Goal: Task Accomplishment & Management: Manage account settings

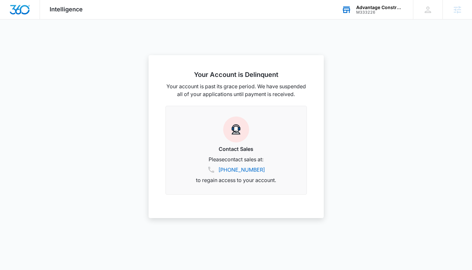
click at [375, 8] on div "Advantage Construction & Stone" at bounding box center [379, 7] width 47 height 5
type input "bor ne o"
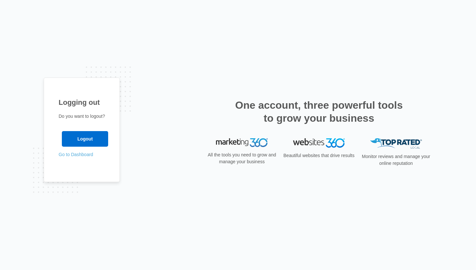
click at [62, 155] on link "Go to Dashboard" at bounding box center [76, 154] width 35 height 5
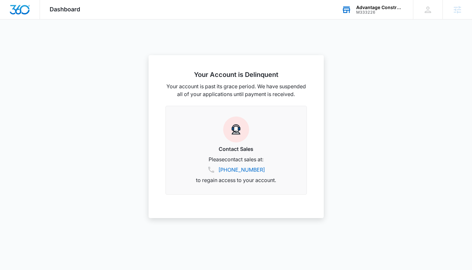
click at [364, 14] on div "Advantage Construction & Stone M333226 Your Accounts View All" at bounding box center [372, 9] width 81 height 19
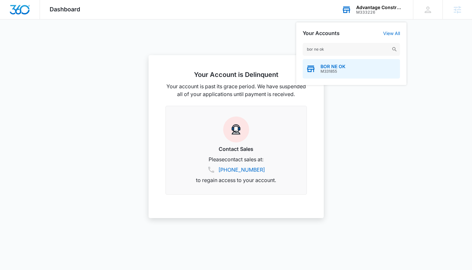
type input "bor ne ok"
click at [368, 70] on div "BOR NE OK M331855" at bounding box center [350, 68] width 97 height 19
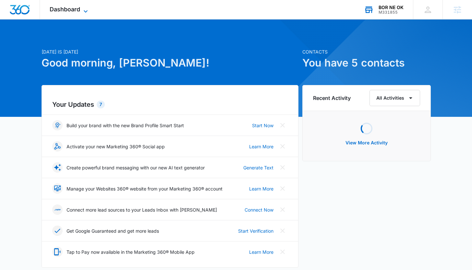
click at [64, 7] on span "Dashboard" at bounding box center [65, 9] width 30 height 7
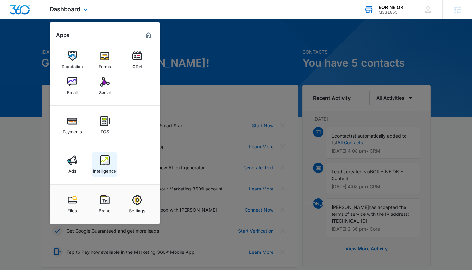
click at [102, 168] on div "Intelligence" at bounding box center [104, 169] width 23 height 8
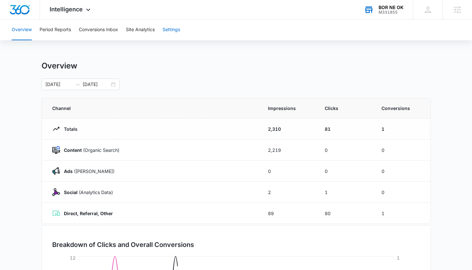
click at [171, 31] on button "Settings" at bounding box center [171, 29] width 18 height 21
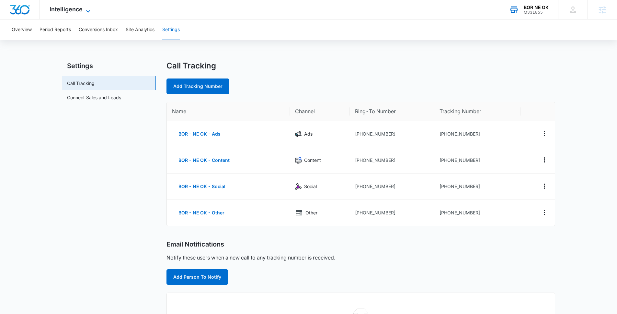
click at [86, 8] on icon at bounding box center [88, 11] width 8 height 8
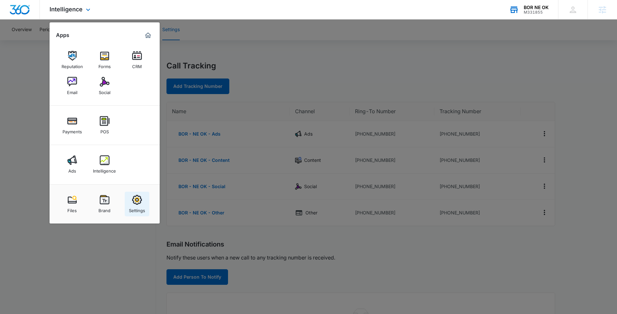
click at [134, 207] on div "Settings" at bounding box center [137, 209] width 16 height 8
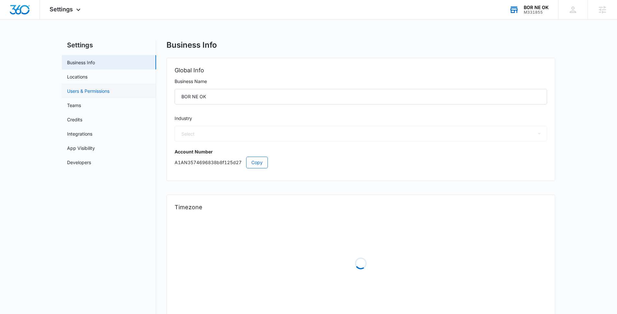
select select "4"
select select "US"
select select "America/[GEOGRAPHIC_DATA]"
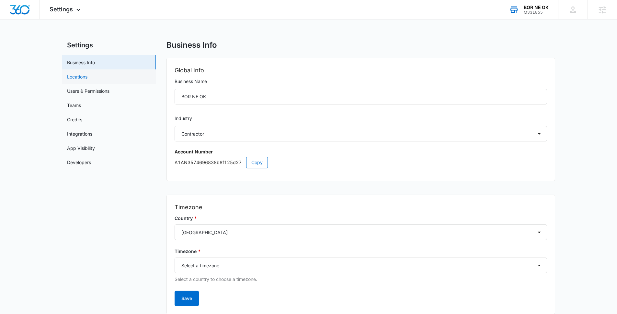
click at [88, 80] on link "Locations" at bounding box center [77, 76] width 20 height 7
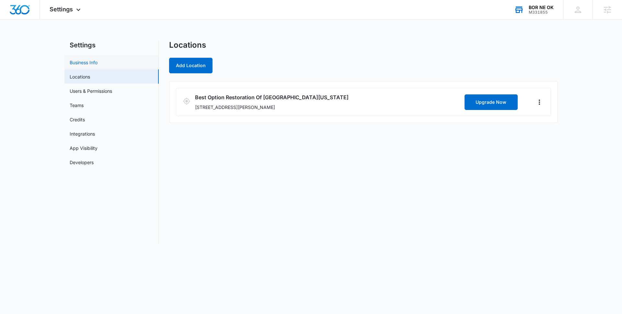
click at [81, 59] on link "Business Info" at bounding box center [84, 62] width 28 height 7
select select "4"
select select "US"
select select "America/[GEOGRAPHIC_DATA]"
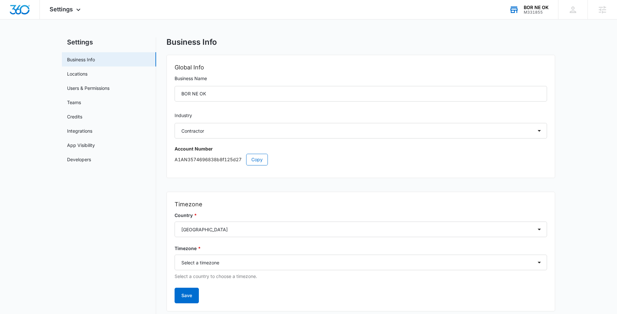
scroll to position [22, 0]
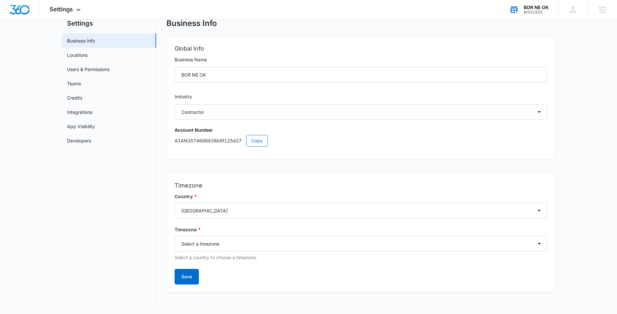
click at [476, 8] on div "BOR NE OK" at bounding box center [536, 7] width 25 height 5
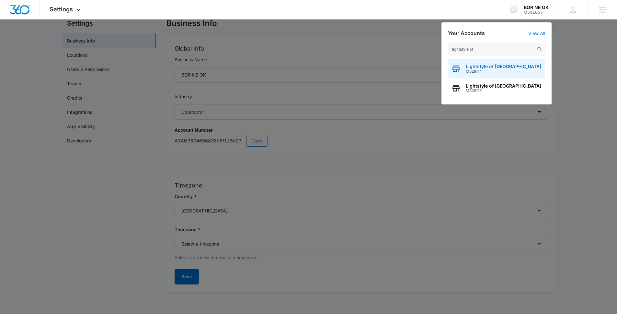
type input "lightstyle of"
click at [476, 72] on span "M328114" at bounding box center [504, 71] width 76 height 5
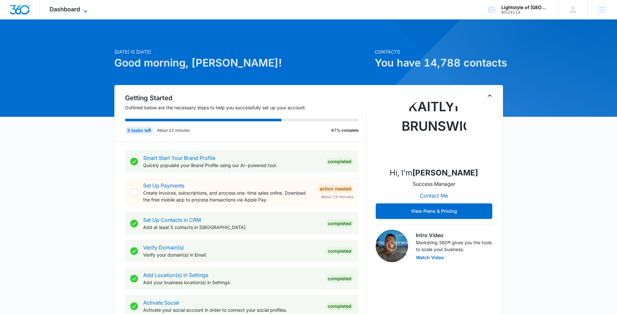
click at [67, 10] on span "Dashboard" at bounding box center [65, 9] width 30 height 7
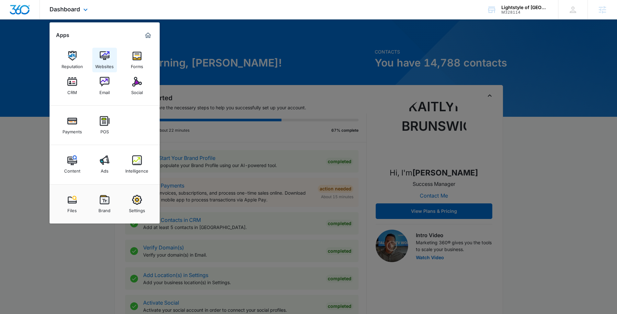
click at [102, 56] on img at bounding box center [105, 56] width 10 height 10
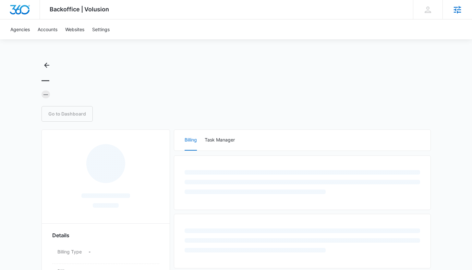
click at [455, 11] on icon at bounding box center [457, 10] width 10 height 10
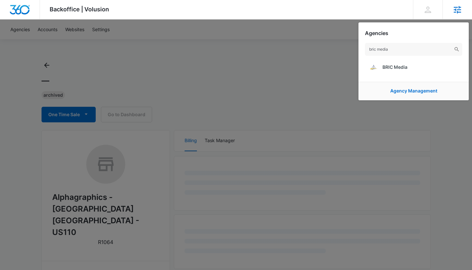
click at [435, 55] on input "bric media" at bounding box center [413, 49] width 97 height 13
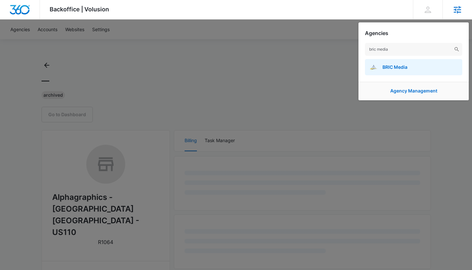
type input "bric media"
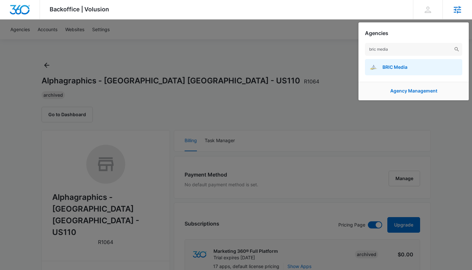
click at [431, 65] on link "BRIC Media" at bounding box center [413, 67] width 97 height 16
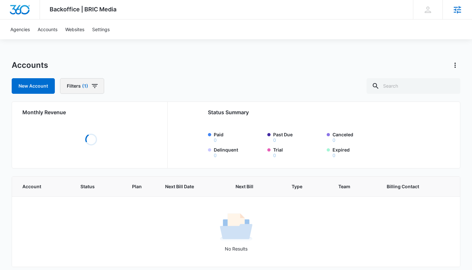
click at [97, 89] on icon "button" at bounding box center [95, 86] width 8 height 8
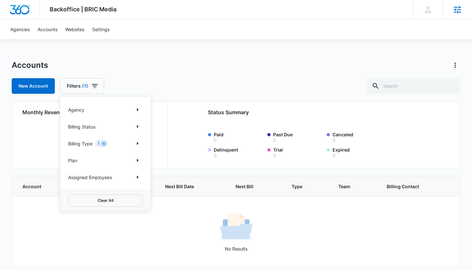
click at [106, 144] on icon "Clear" at bounding box center [103, 143] width 5 height 5
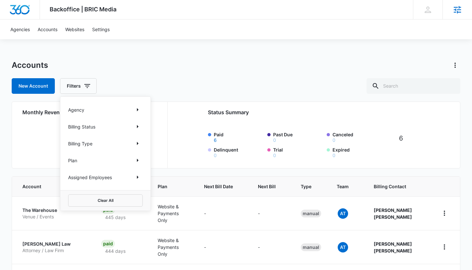
click at [135, 69] on div "Accounts" at bounding box center [236, 65] width 448 height 10
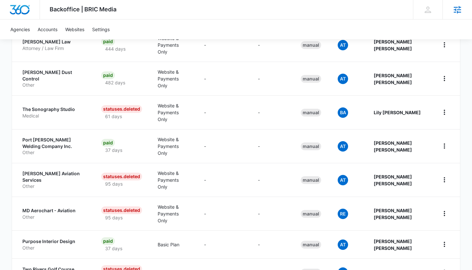
scroll to position [208, 0]
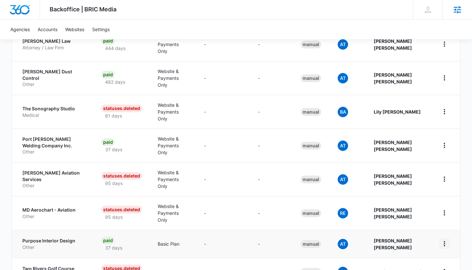
click at [443, 240] on icon "home" at bounding box center [444, 244] width 8 height 8
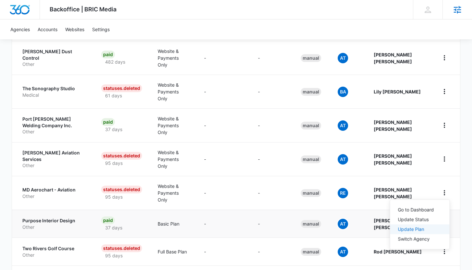
scroll to position [229, 0]
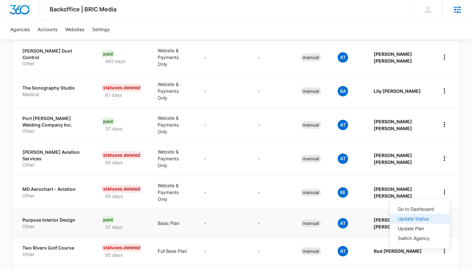
click at [410, 220] on div "Update Status" at bounding box center [415, 219] width 36 height 5
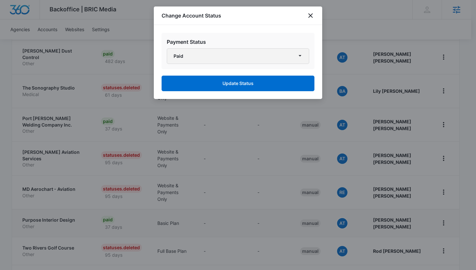
click at [254, 61] on button "Paid" at bounding box center [238, 56] width 143 height 16
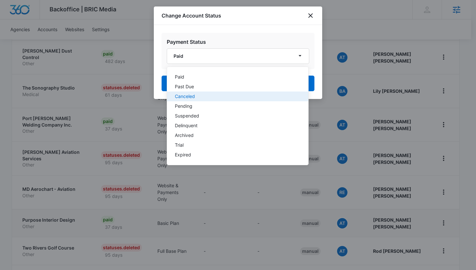
click at [244, 100] on button "Canceled" at bounding box center [237, 96] width 141 height 10
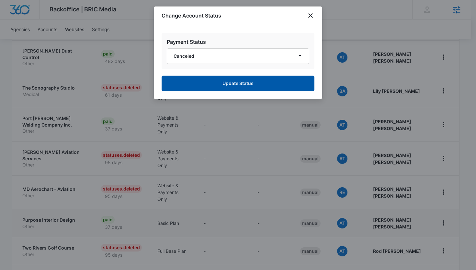
click at [222, 84] on button "Update Status" at bounding box center [238, 84] width 153 height 16
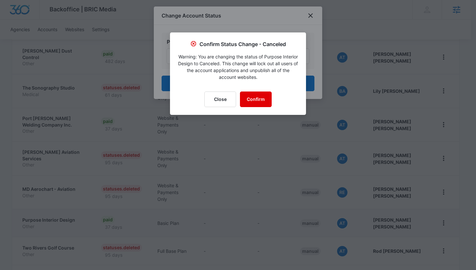
click at [255, 95] on button "Confirm" at bounding box center [256, 99] width 32 height 16
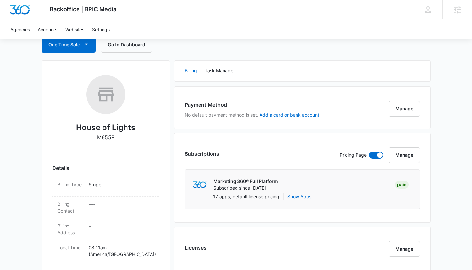
scroll to position [218, 0]
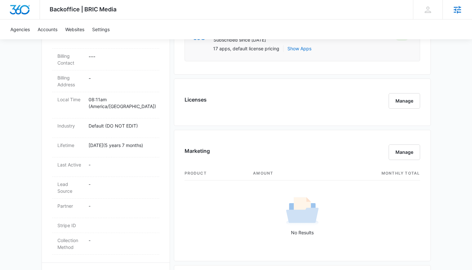
click at [457, 9] on icon at bounding box center [457, 10] width 10 height 10
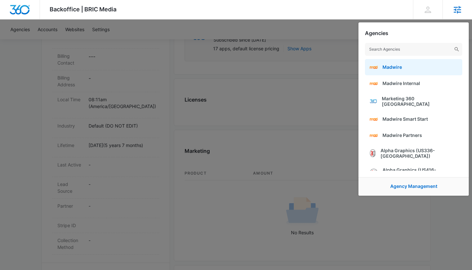
click at [386, 64] on link "Madwire" at bounding box center [413, 67] width 97 height 16
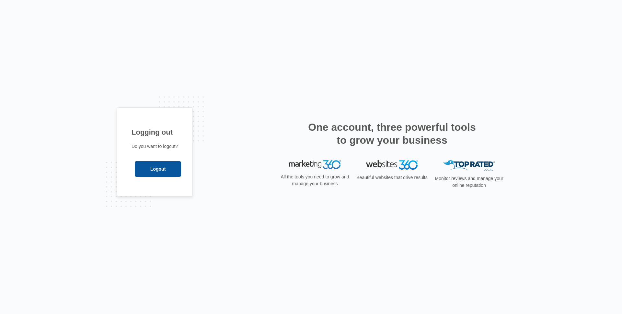
click at [148, 165] on input "Logout" at bounding box center [158, 169] width 46 height 16
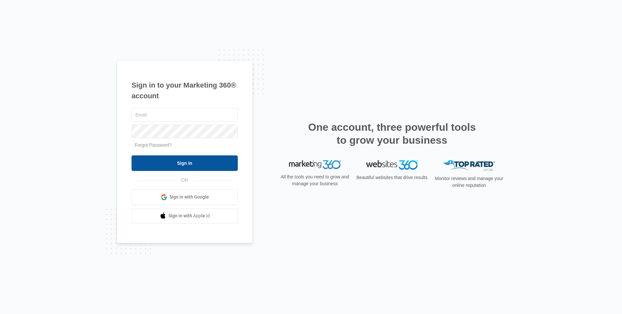
type input "[PERSON_NAME][EMAIL_ADDRESS][DOMAIN_NAME]"
click at [154, 158] on input "Sign In" at bounding box center [185, 163] width 106 height 16
